Goal: Transaction & Acquisition: Purchase product/service

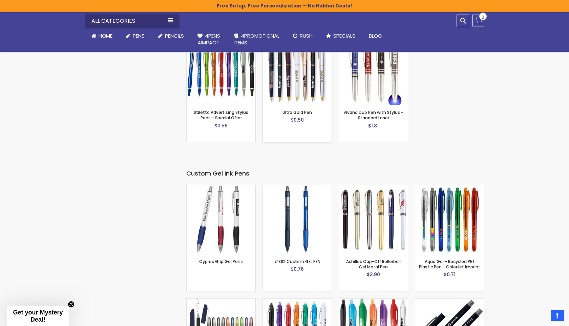
scroll to position [1057, 0]
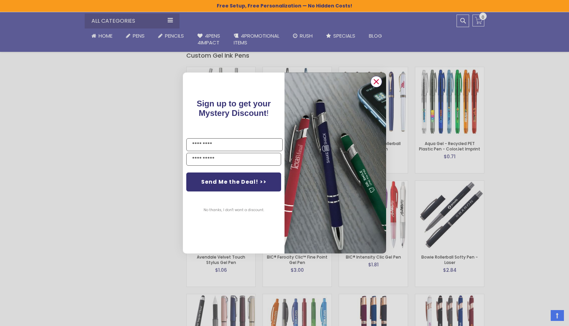
click at [378, 84] on circle "Close dialog" at bounding box center [376, 81] width 10 height 10
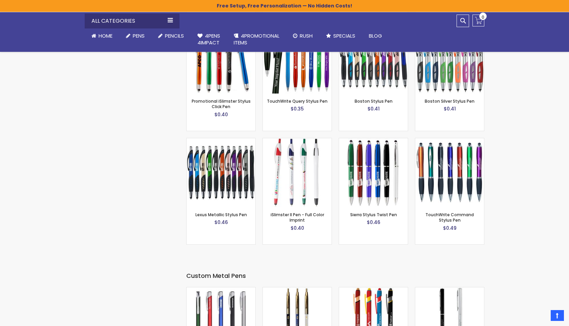
scroll to position [1592, 0]
click at [432, 178] on img at bounding box center [449, 171] width 69 height 69
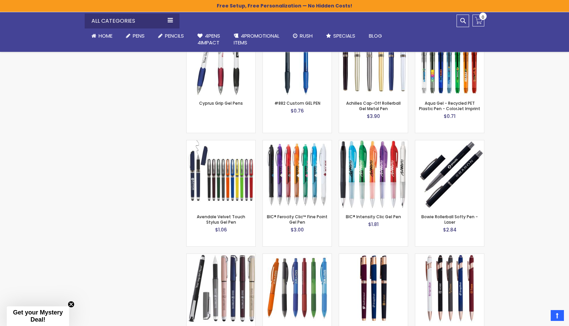
scroll to position [1155, 0]
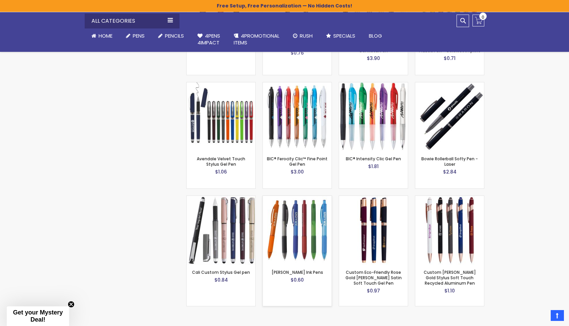
click at [307, 226] on img at bounding box center [297, 230] width 69 height 69
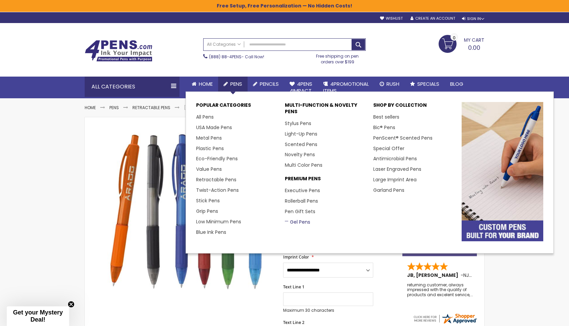
click at [299, 220] on link "Gel Pens" at bounding box center [297, 221] width 25 height 7
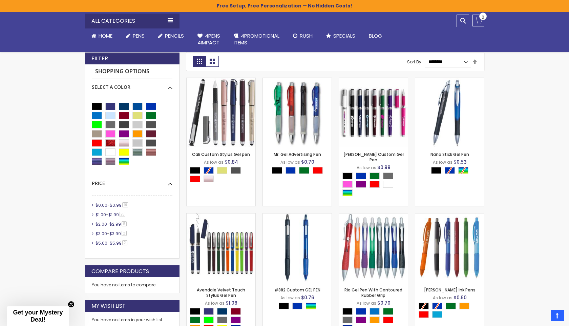
scroll to position [134, 0]
